Goal: Task Accomplishment & Management: Manage account settings

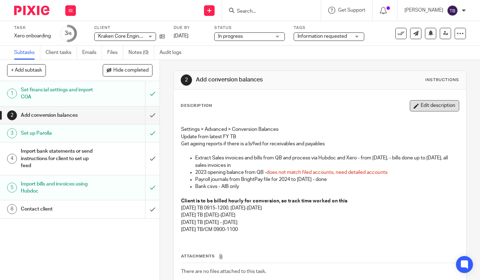
click at [416, 105] on button "Edit description" at bounding box center [434, 105] width 49 height 11
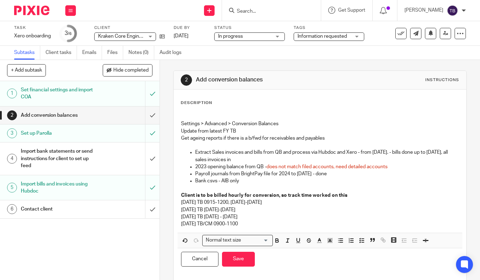
click at [398, 164] on p "2023 opening balance from QB - does not match filed accounts, need detailed acc…" at bounding box center [327, 166] width 264 height 7
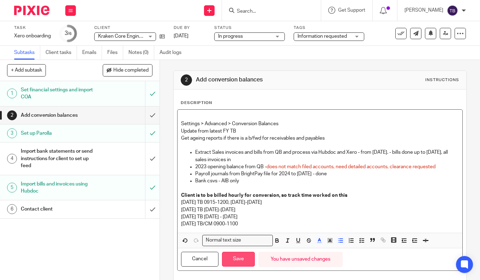
click at [231, 257] on button "Save" at bounding box center [238, 259] width 33 height 15
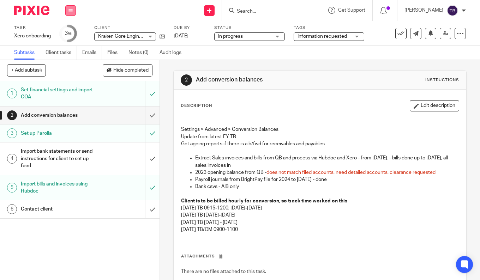
click at [71, 12] on icon at bounding box center [70, 10] width 4 height 4
click at [72, 30] on li "Work" at bounding box center [70, 33] width 19 height 10
click at [65, 33] on link "Work" at bounding box center [67, 32] width 12 height 5
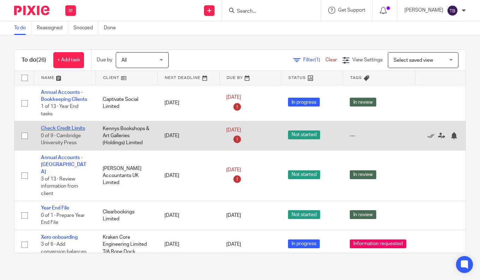
click at [67, 127] on link "Check Credit Limits" at bounding box center [63, 128] width 44 height 5
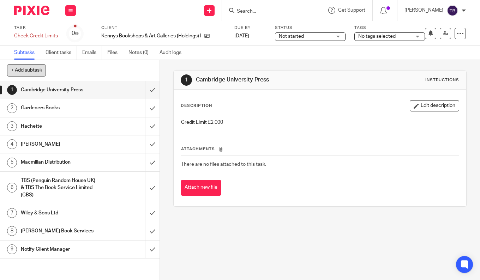
click at [30, 72] on button "+ Add subtask" at bounding box center [26, 70] width 39 height 12
click at [307, 138] on div "Attachments There are no files attached to this task. Attach new file" at bounding box center [320, 164] width 279 height 64
click at [70, 8] on icon at bounding box center [70, 10] width 4 height 4
click at [69, 31] on link "Work" at bounding box center [67, 32] width 12 height 5
